Goal: Information Seeking & Learning: Learn about a topic

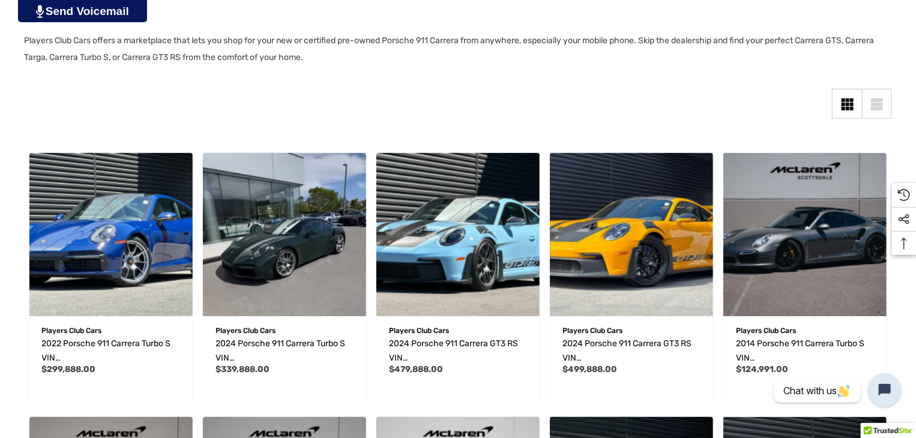
scroll to position [240, 0]
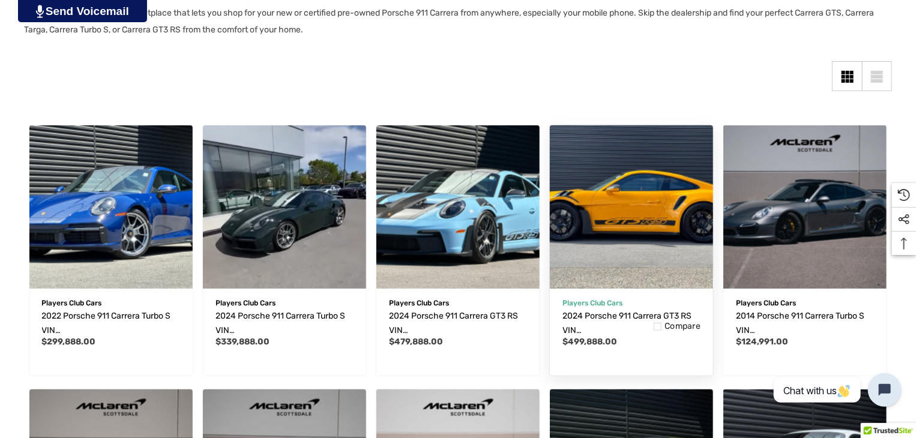
click at [617, 241] on img "2024 Porsche 911 Carrera GT3 RS VIN WP0AF2A90RS272464,$499,888.00\a" at bounding box center [630, 206] width 179 height 179
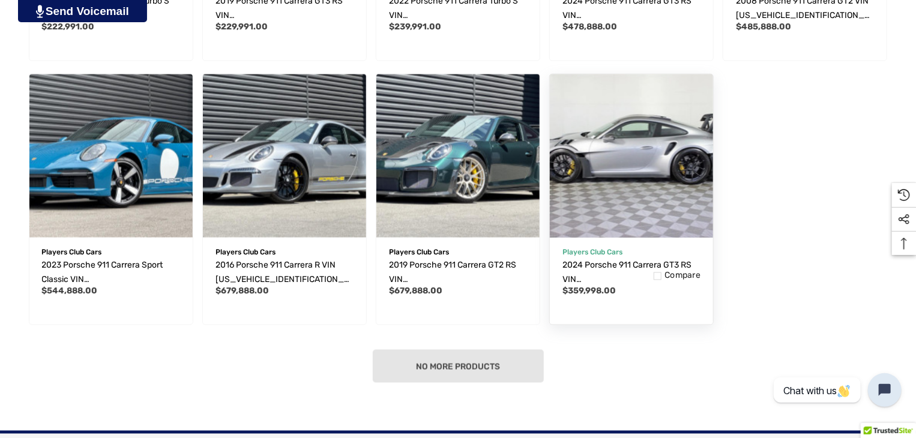
scroll to position [840, 0]
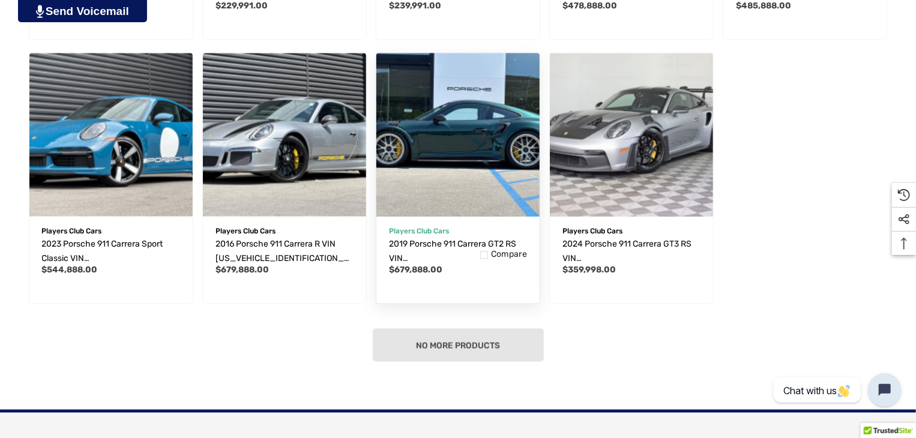
click at [449, 187] on img "2019 Porsche 911 Carrera GT2 RS VIN WP0AE2A98KS155143,$679,888.00\a" at bounding box center [457, 134] width 179 height 179
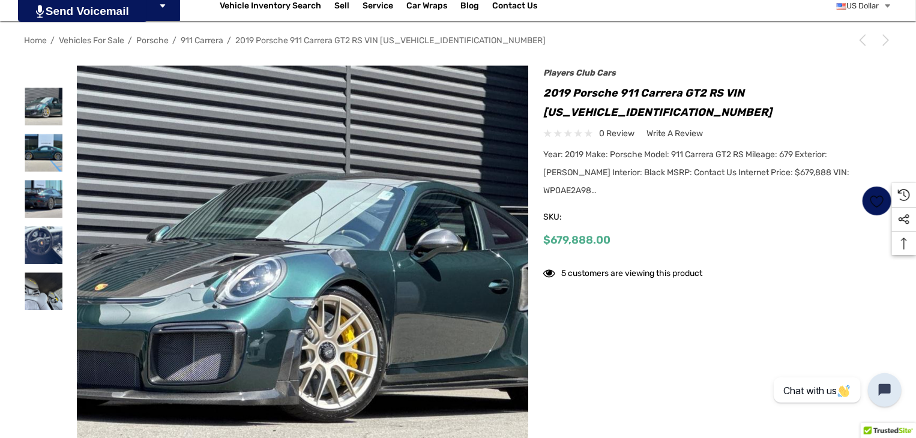
scroll to position [240, 0]
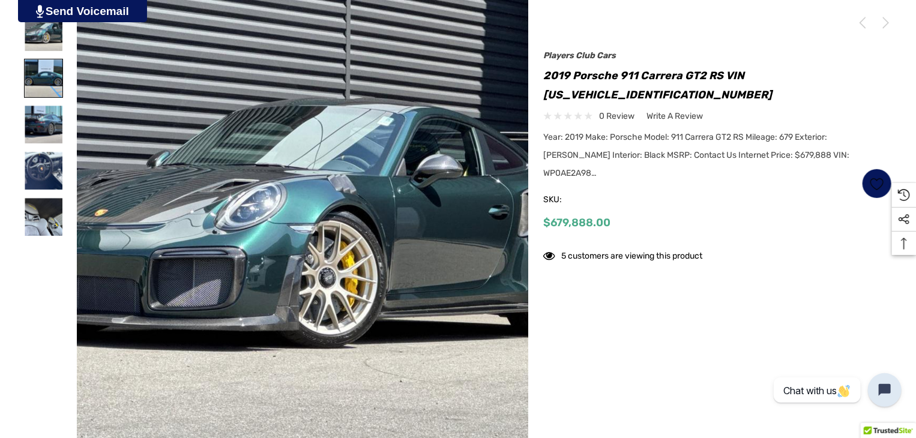
click at [24, 77] on link at bounding box center [43, 78] width 39 height 39
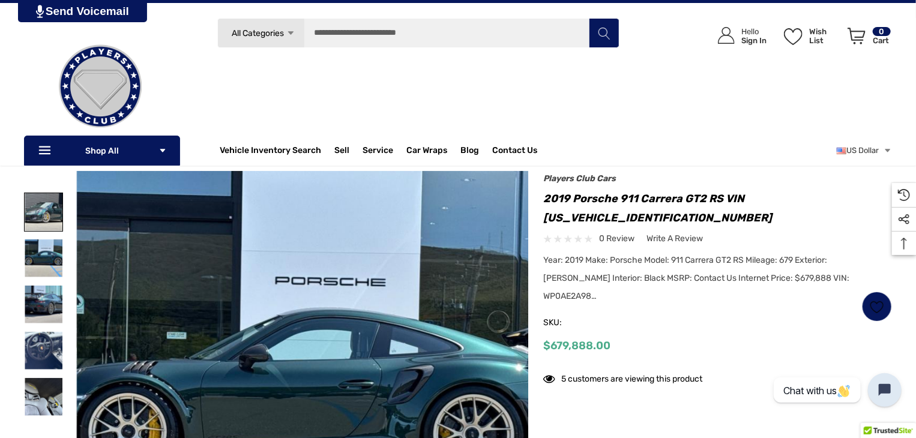
scroll to position [60, 0]
click at [60, 210] on img at bounding box center [44, 212] width 38 height 38
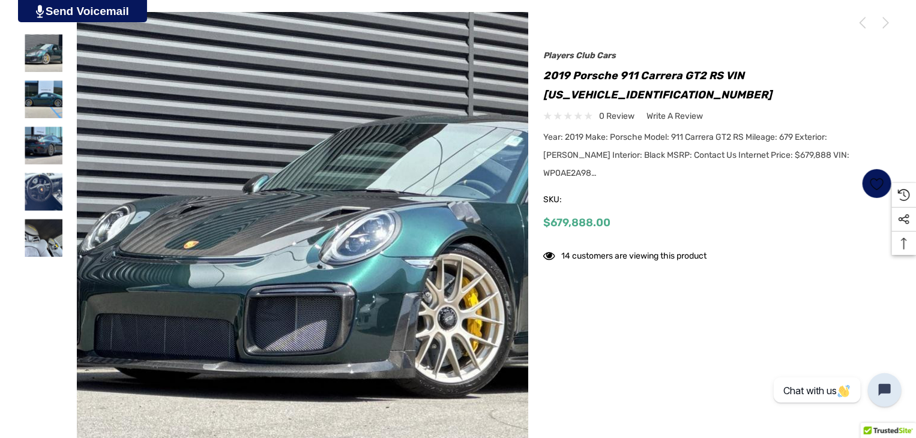
scroll to position [240, 0]
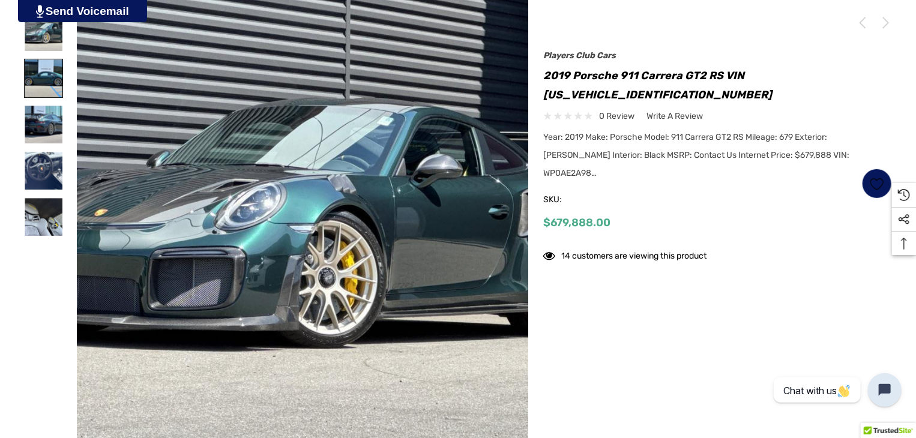
click at [35, 77] on img at bounding box center [44, 78] width 38 height 38
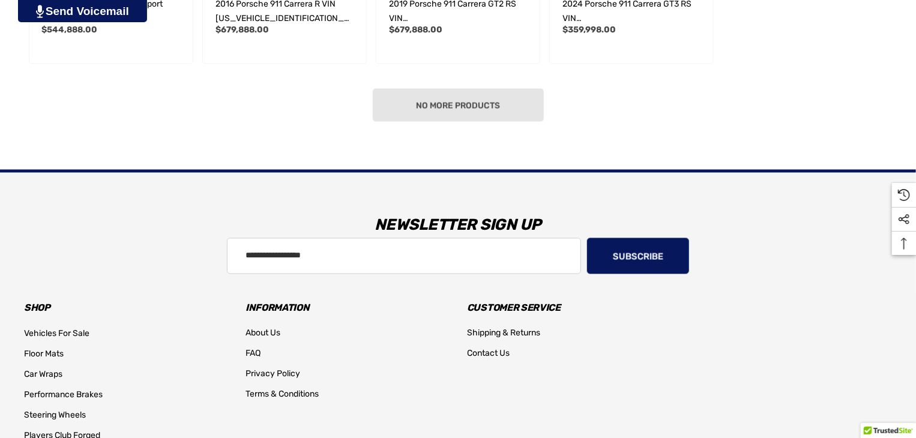
click at [412, 107] on div "No more products" at bounding box center [458, 105] width 868 height 33
click at [519, 101] on div "No more products" at bounding box center [458, 105] width 868 height 33
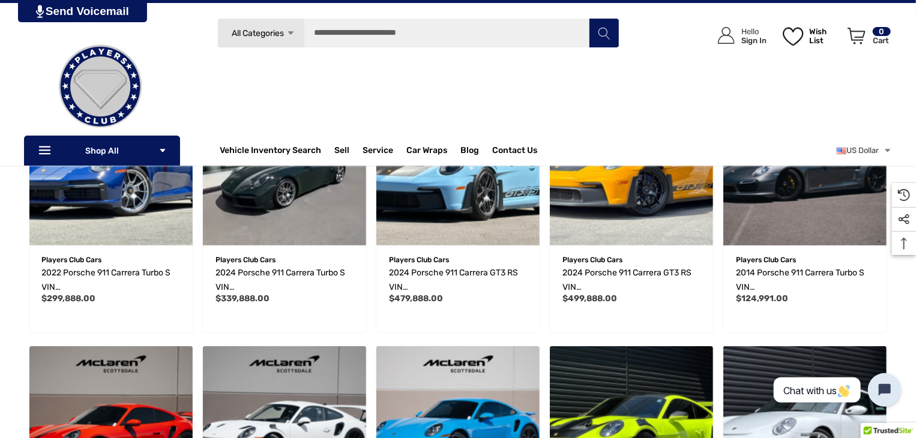
scroll to position [219, 0]
